Goal: Check status: Check status

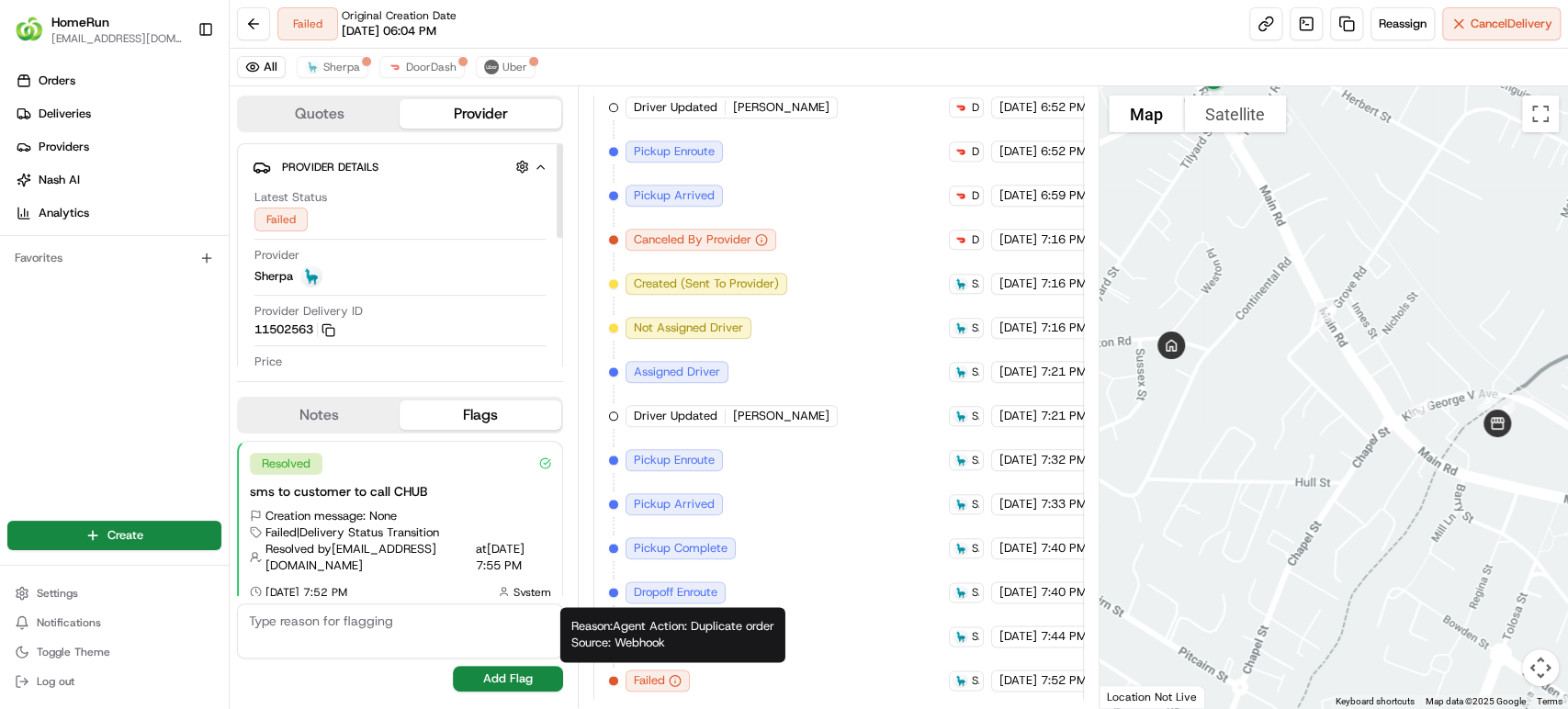
scroll to position [870, 0]
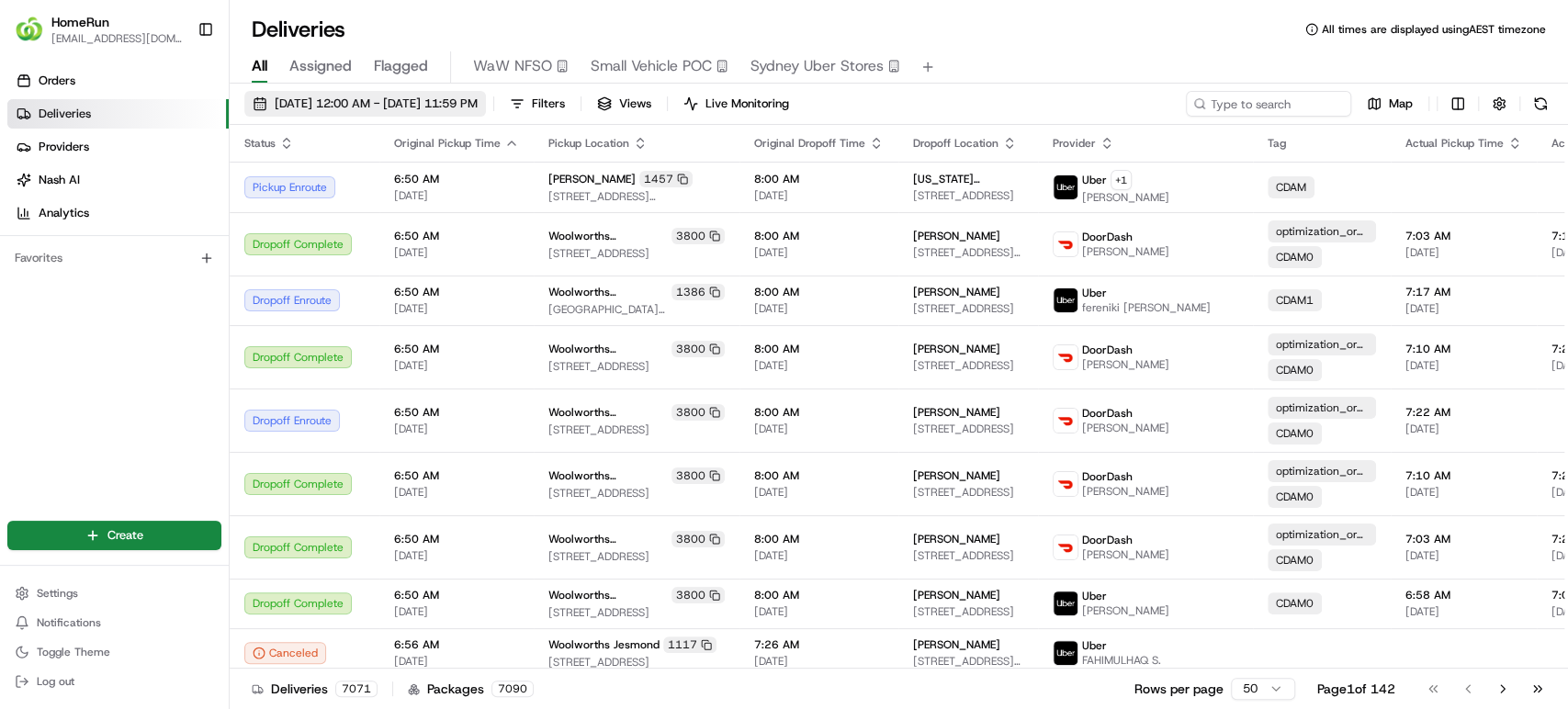
click at [405, 111] on span "19/08/2025 12:00 AM - 26/08/2025 11:59 PM" at bounding box center [376, 103] width 203 height 16
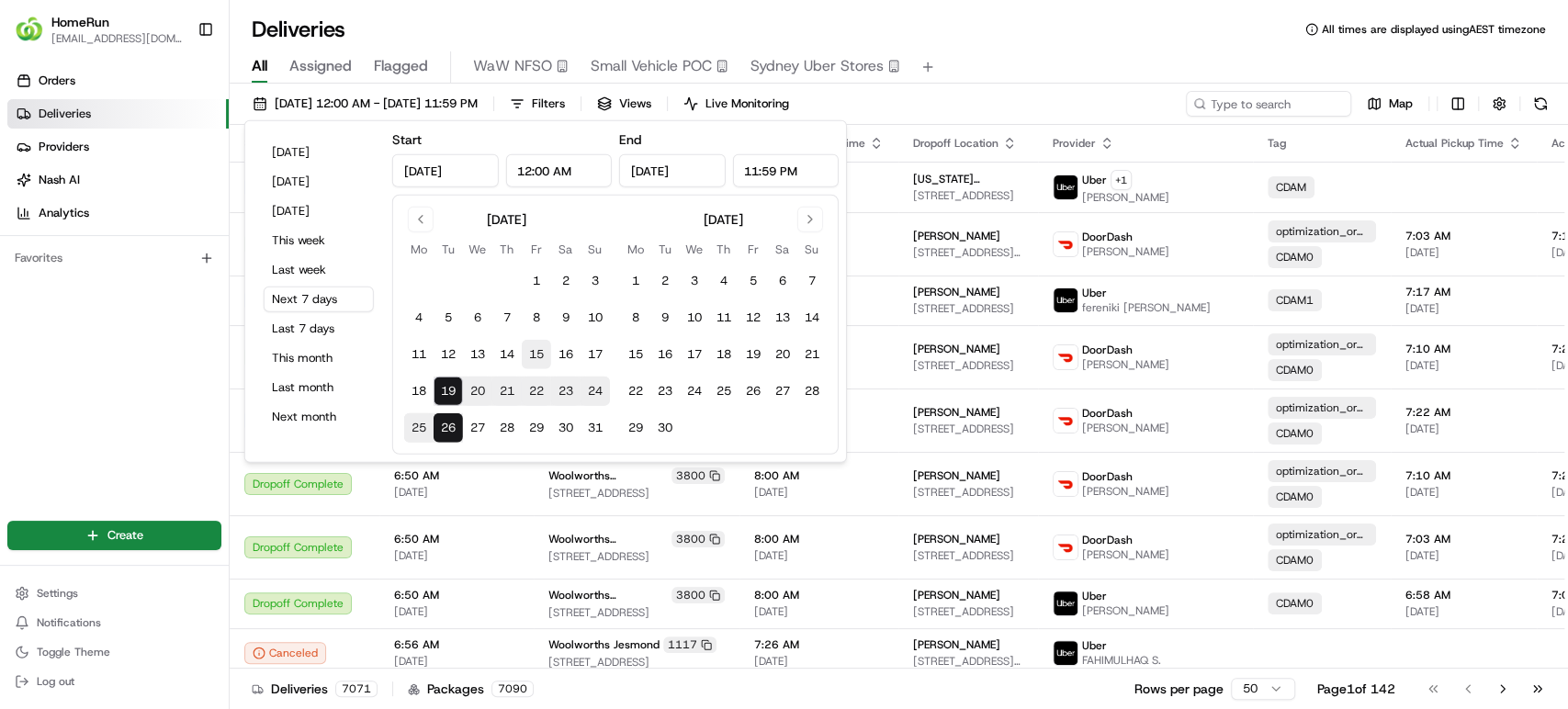
click at [528, 351] on button "15" at bounding box center [536, 354] width 29 height 29
type input "Aug 15, 2025"
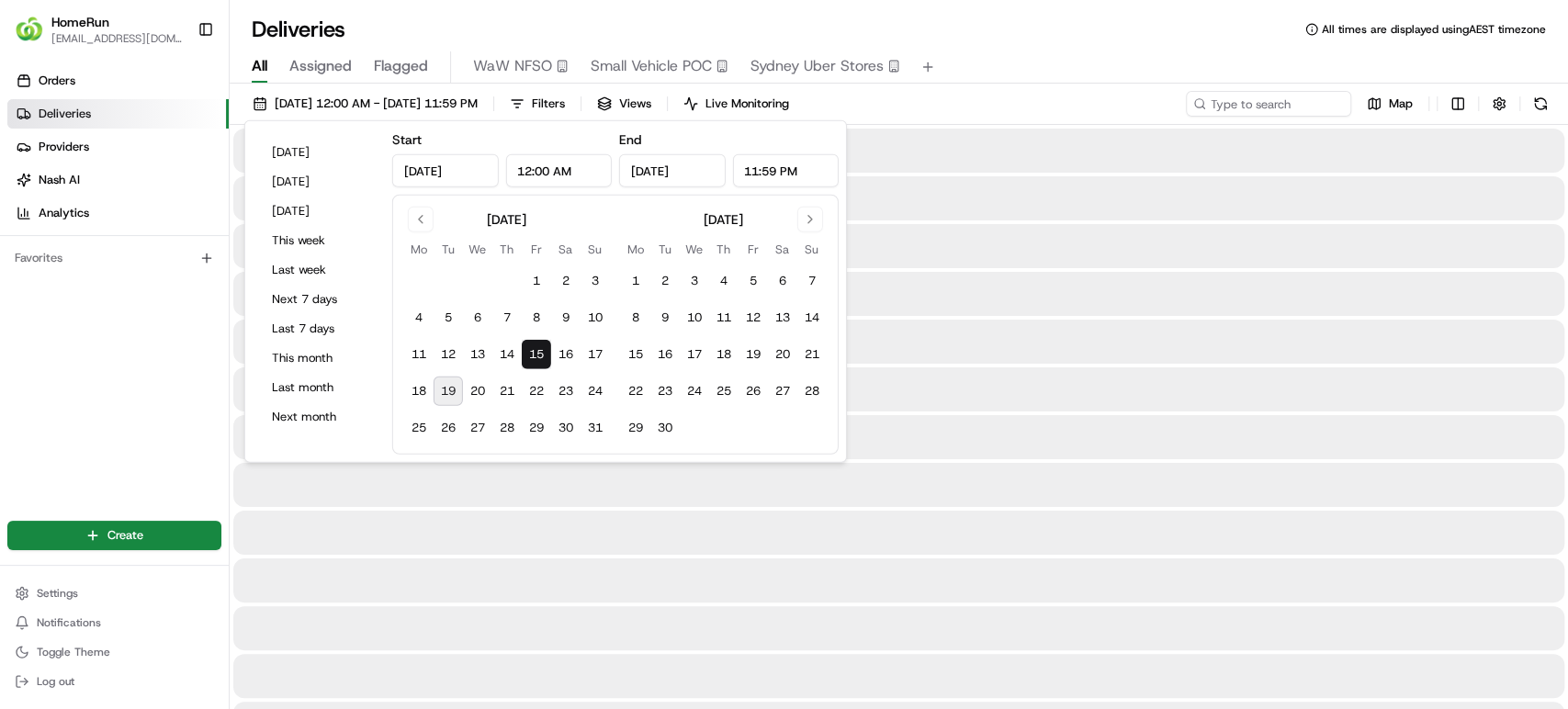
click at [443, 388] on button "19" at bounding box center [448, 391] width 29 height 29
type input "Aug 19, 2025"
click at [1285, 106] on input at bounding box center [1241, 103] width 220 height 26
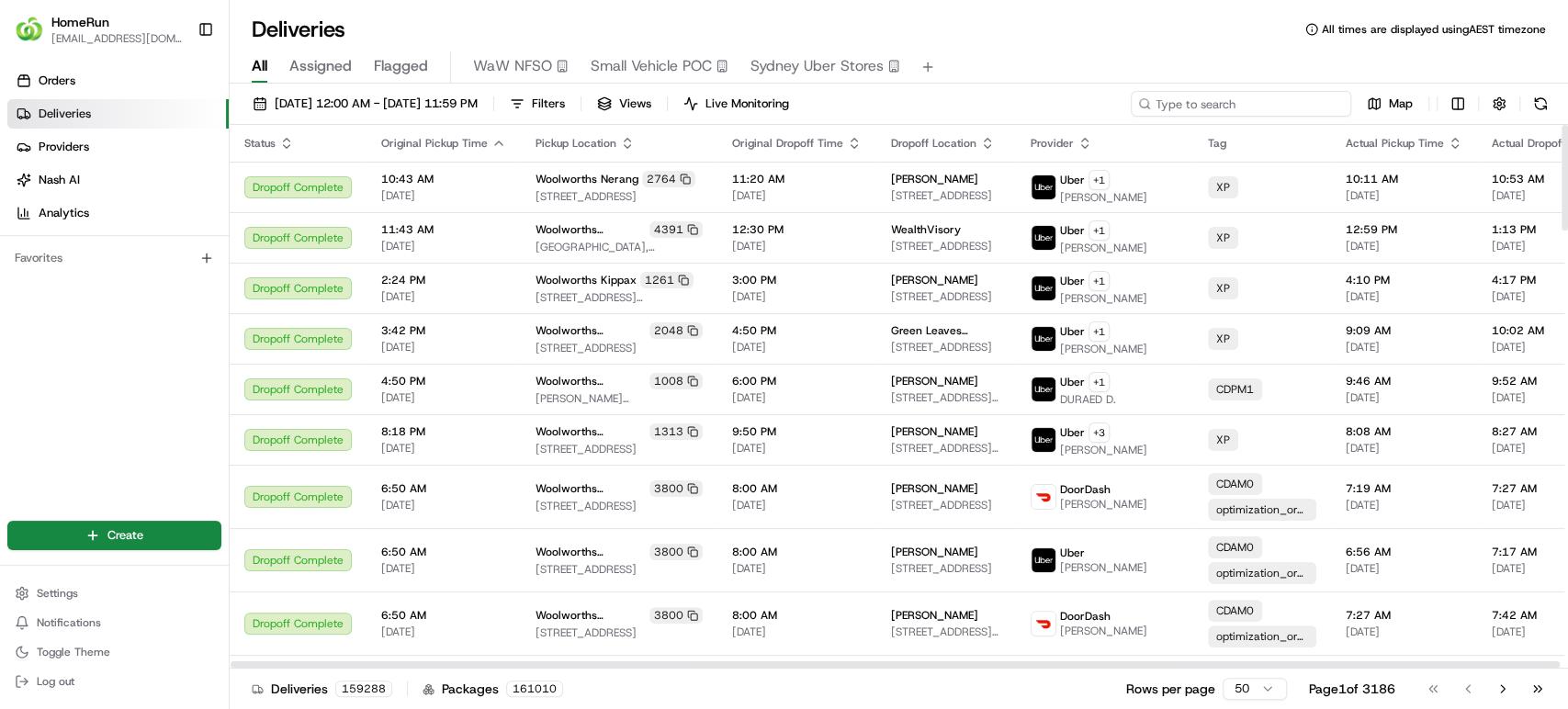
click at [1249, 95] on input at bounding box center [1241, 103] width 220 height 26
paste input "265312263"
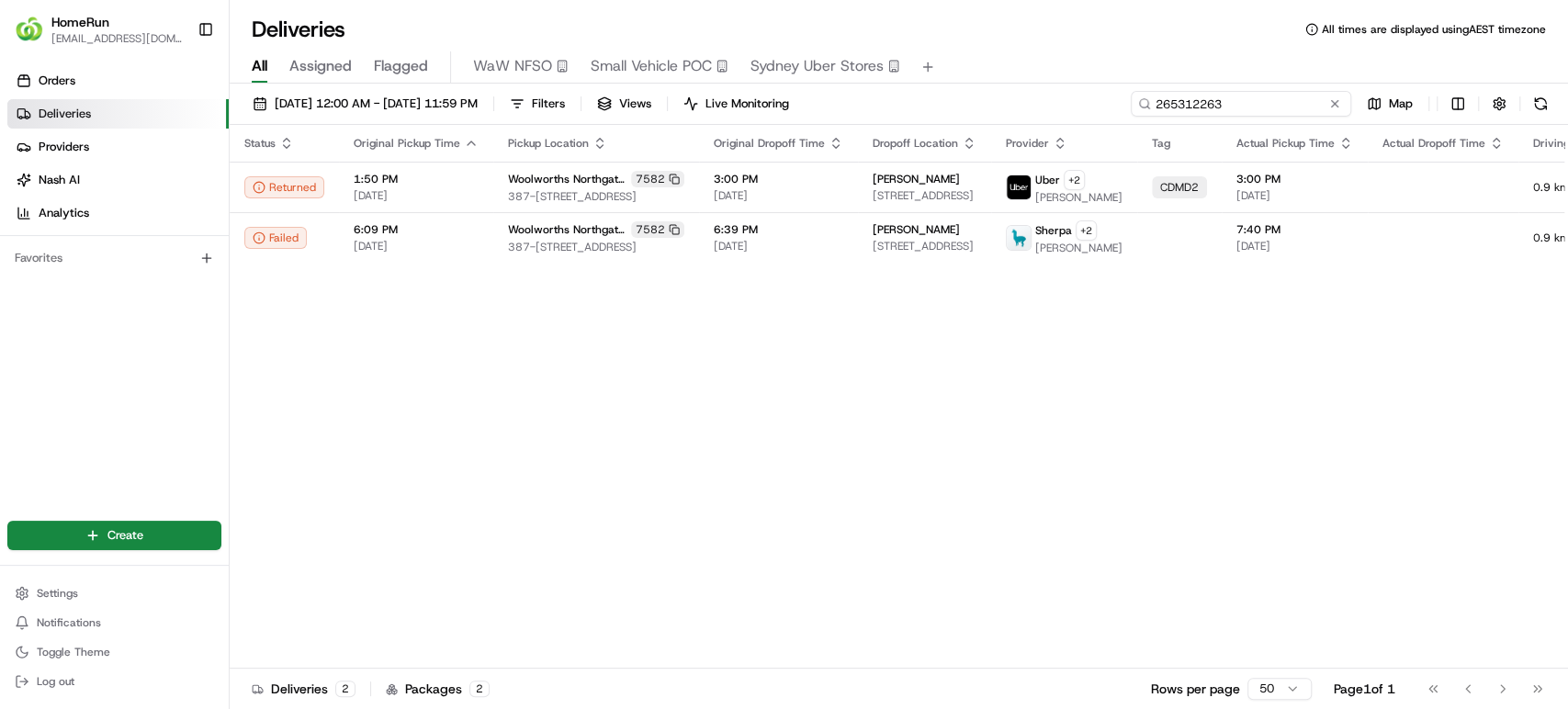
type input "265312263"
